Goal: Answer question/provide support

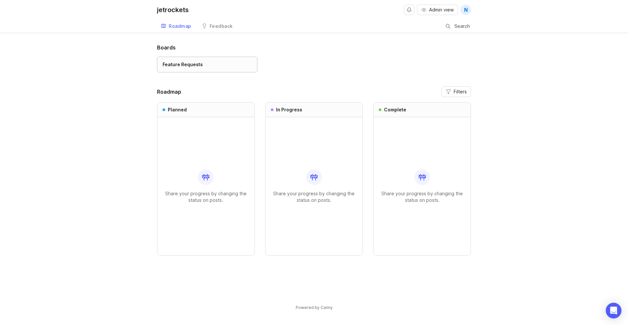
click at [209, 65] on div "Feature Requests" at bounding box center [207, 64] width 89 height 7
click at [63, 130] on div "Boards Feature Requests Roadmap Filters Planned Share your progress by changing…" at bounding box center [314, 183] width 628 height 278
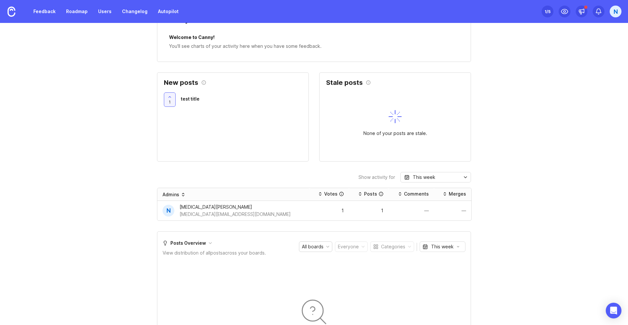
scroll to position [214, 0]
click at [197, 206] on div "[MEDICAL_DATA][PERSON_NAME]" at bounding box center [235, 206] width 111 height 7
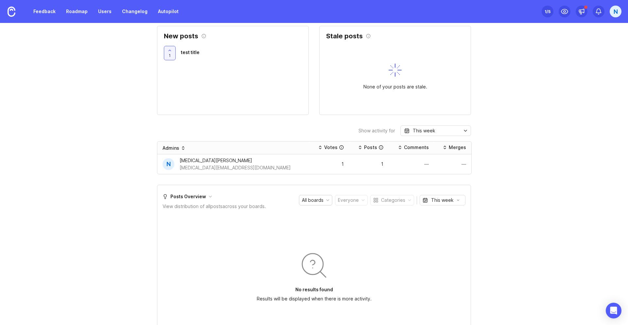
scroll to position [261, 0]
click at [310, 196] on div "All boards" at bounding box center [313, 198] width 22 height 7
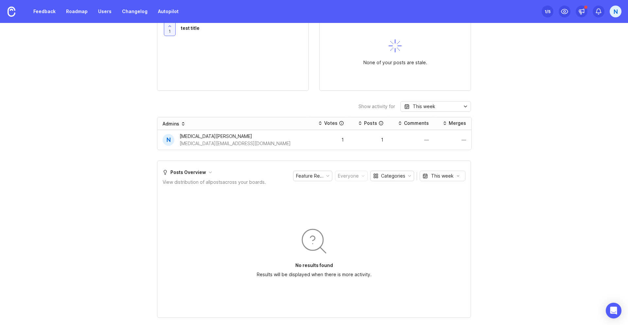
scroll to position [285, 0]
click at [405, 201] on div "No results found Results will be displayed when there is more activity." at bounding box center [314, 250] width 303 height 121
click at [315, 180] on div "Feature Requests" at bounding box center [312, 175] width 39 height 10
click at [319, 174] on div "All boards" at bounding box center [313, 175] width 22 height 7
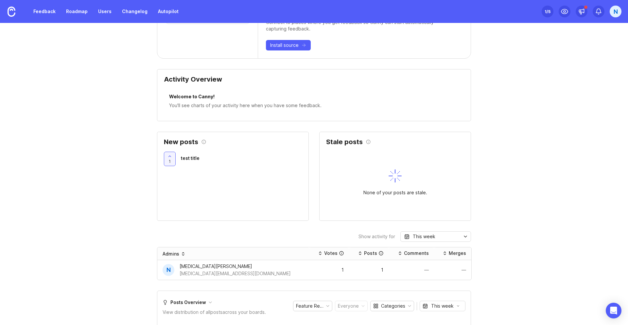
scroll to position [154, 0]
click at [189, 158] on span "test title" at bounding box center [190, 158] width 19 height 6
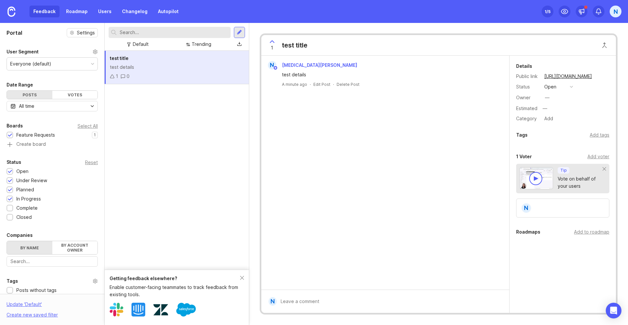
click at [47, 66] on div "Everyone (default)" at bounding box center [30, 63] width 41 height 7
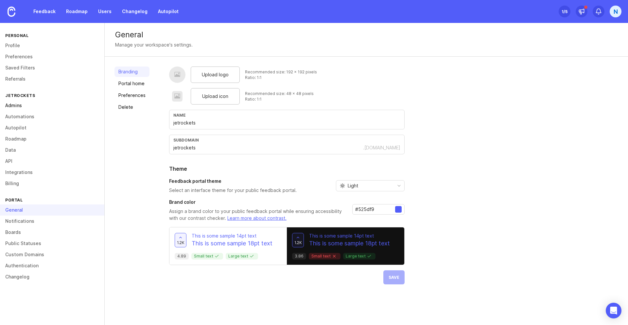
click at [9, 106] on link "Admins" at bounding box center [52, 105] width 104 height 11
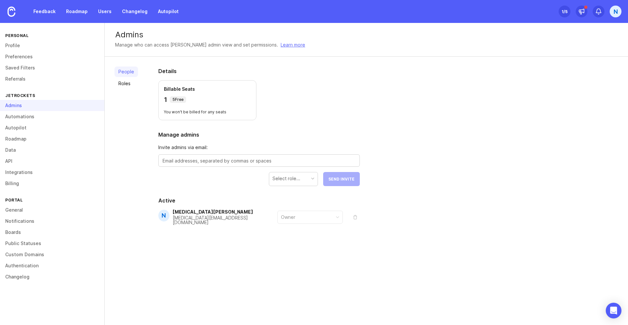
click at [132, 131] on div "People Roles" at bounding box center [127, 161] width 24 height 190
click at [23, 126] on link "Autopilot" at bounding box center [52, 127] width 104 height 11
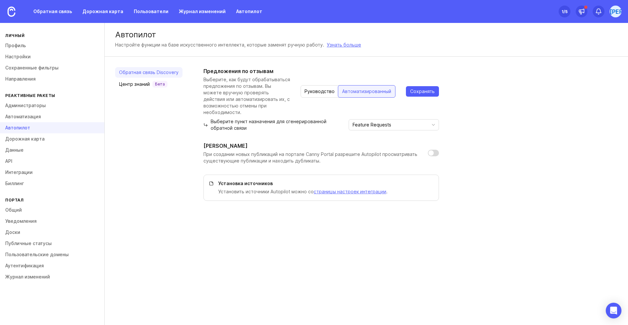
click at [514, 137] on div "Предложения по отзывам Выберите, как будут обрабатываться предложения по отзыва…" at bounding box center [411, 133] width 414 height 133
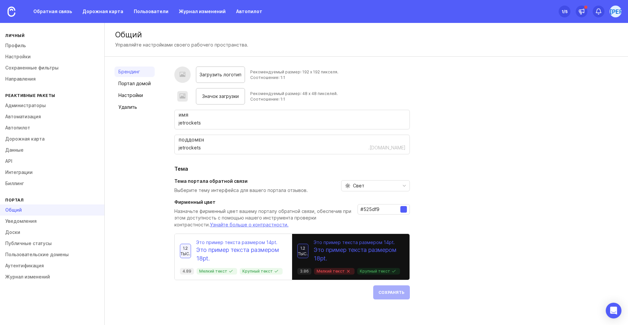
click at [132, 155] on div "Брендинг Портал домой Настройки Удалить" at bounding box center [135, 182] width 40 height 233
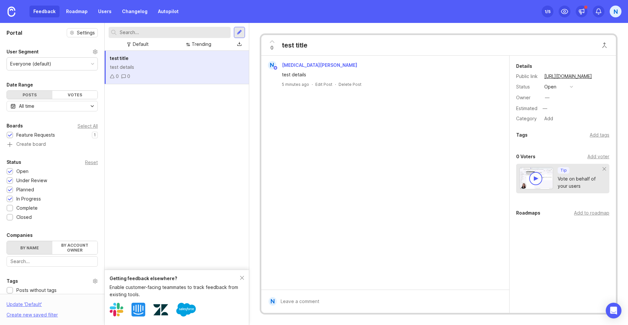
click at [70, 62] on div "Everyone (default)" at bounding box center [52, 64] width 91 height 12
click at [162, 120] on div "test title test details 0 0" at bounding box center [177, 160] width 144 height 219
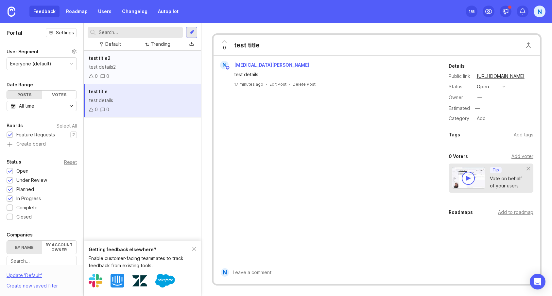
click at [134, 72] on div "test title2 test details2 0 0" at bounding box center [142, 67] width 117 height 33
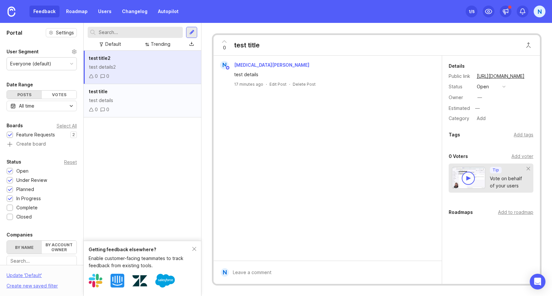
click at [136, 98] on div "test details" at bounding box center [142, 100] width 107 height 7
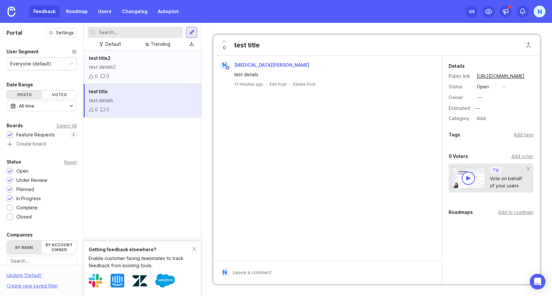
click at [148, 69] on div "test details2" at bounding box center [142, 66] width 107 height 7
